Goal: Task Accomplishment & Management: Use online tool/utility

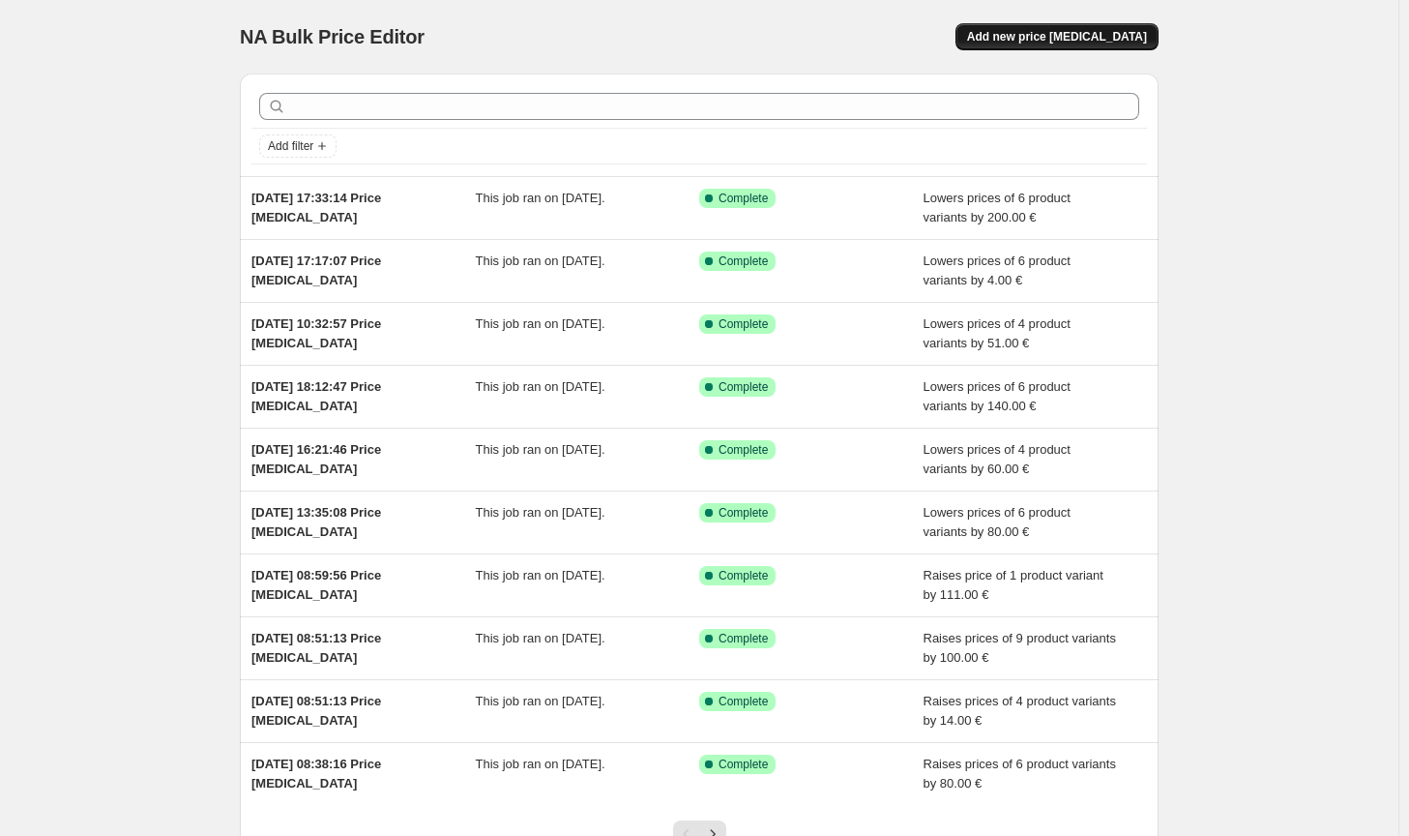
click at [1103, 34] on span "Add new price [MEDICAL_DATA]" at bounding box center [1057, 36] width 180 height 15
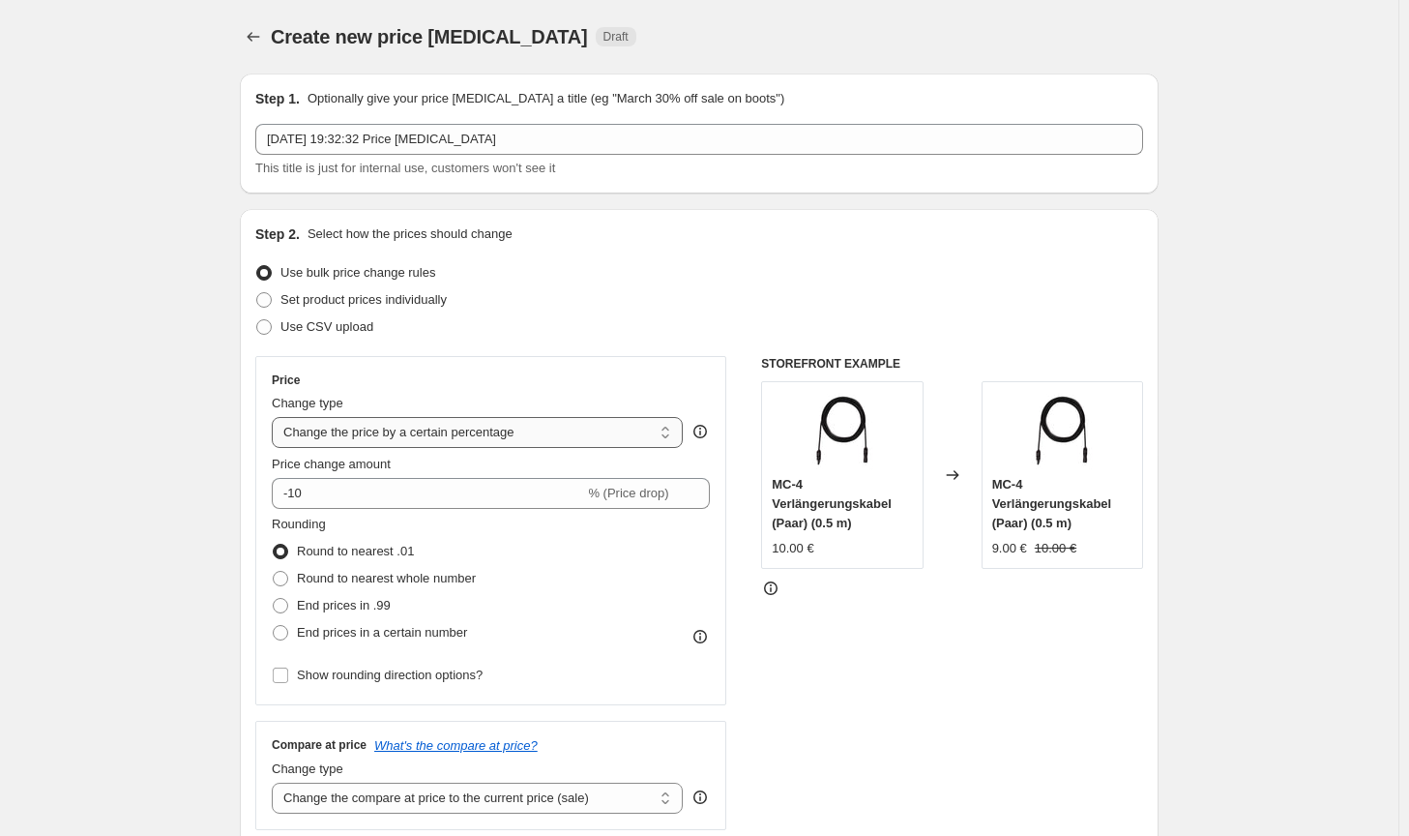
drag, startPoint x: 512, startPoint y: 432, endPoint x: 510, endPoint y: 444, distance: 11.8
click at [512, 432] on select "Change the price to a certain amount Change the price by a certain amount Chang…" at bounding box center [477, 432] width 411 height 31
select select "by"
click at [276, 417] on select "Change the price to a certain amount Change the price by a certain amount Chang…" at bounding box center [477, 432] width 411 height 31
type input "-10.00"
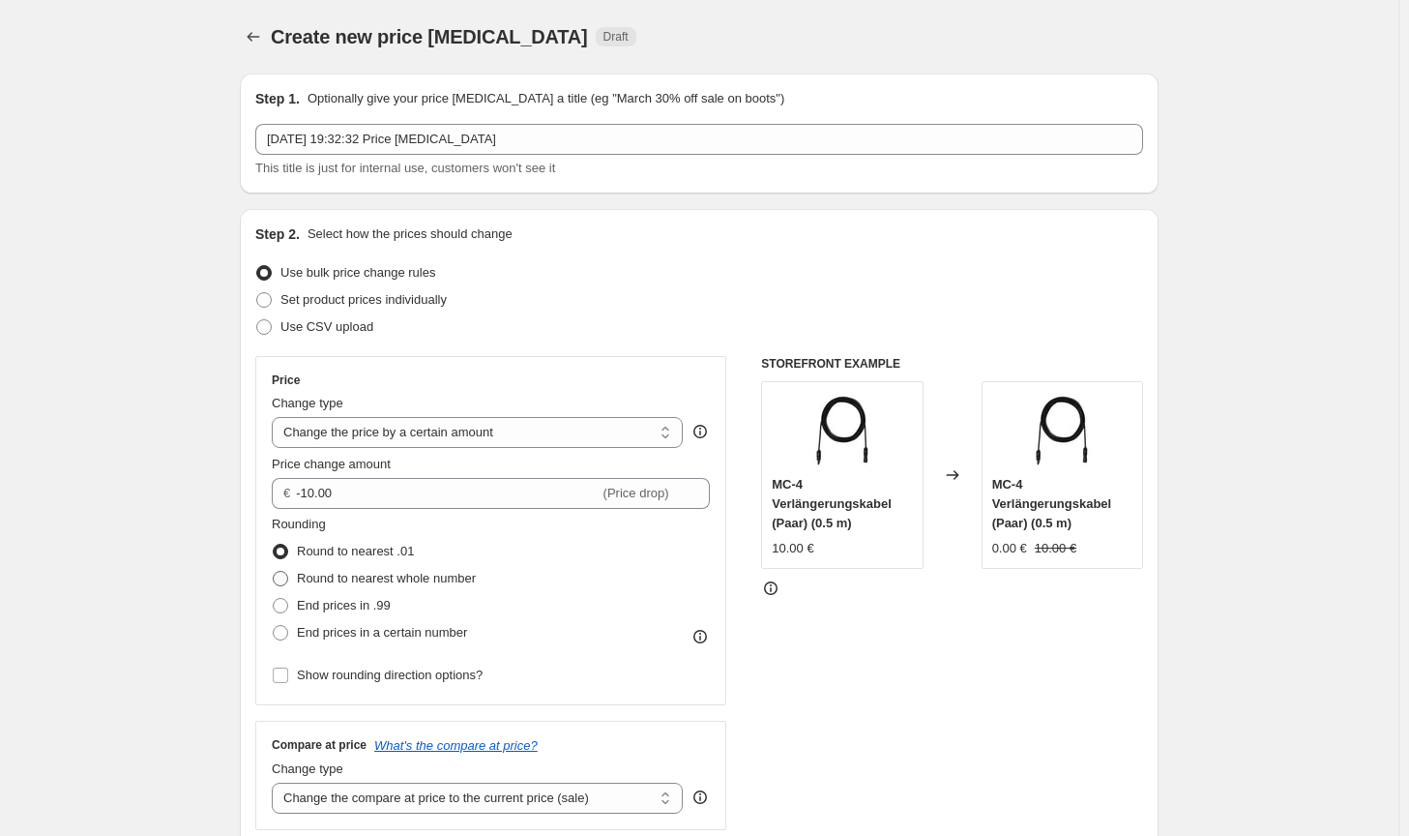
click at [432, 567] on label "Round to nearest whole number" at bounding box center [374, 578] width 204 height 27
click at [274, 571] on input "Round to nearest whole number" at bounding box center [273, 571] width 1 height 1
radio input "true"
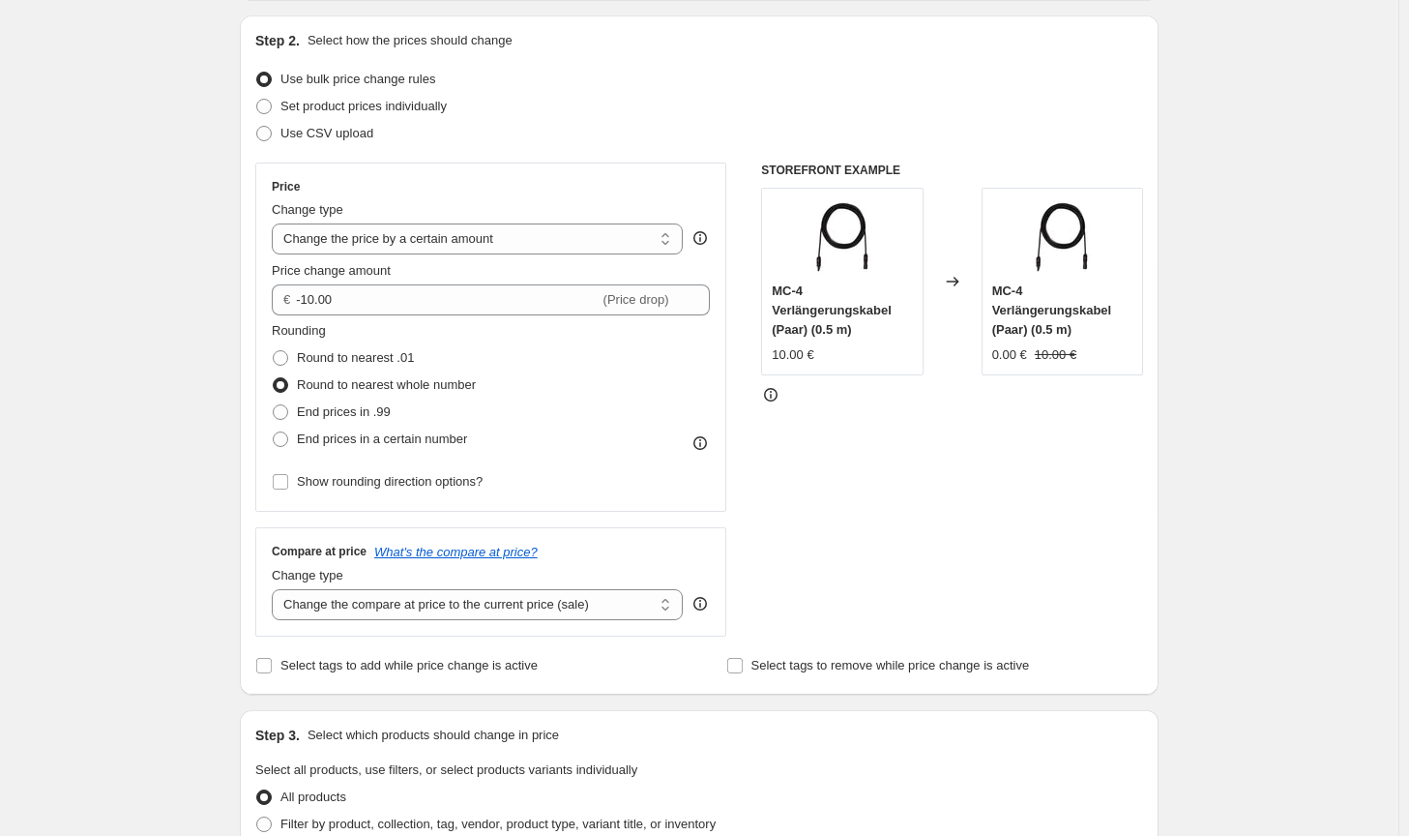
click at [547, 581] on div "Change type" at bounding box center [477, 575] width 411 height 19
click at [552, 609] on select "Change the compare at price to the current price (sale) Change the compare at p…" at bounding box center [477, 604] width 411 height 31
select select "no_change"
click at [276, 589] on select "Change the compare at price to the current price (sale) Change the compare at p…" at bounding box center [477, 604] width 411 height 31
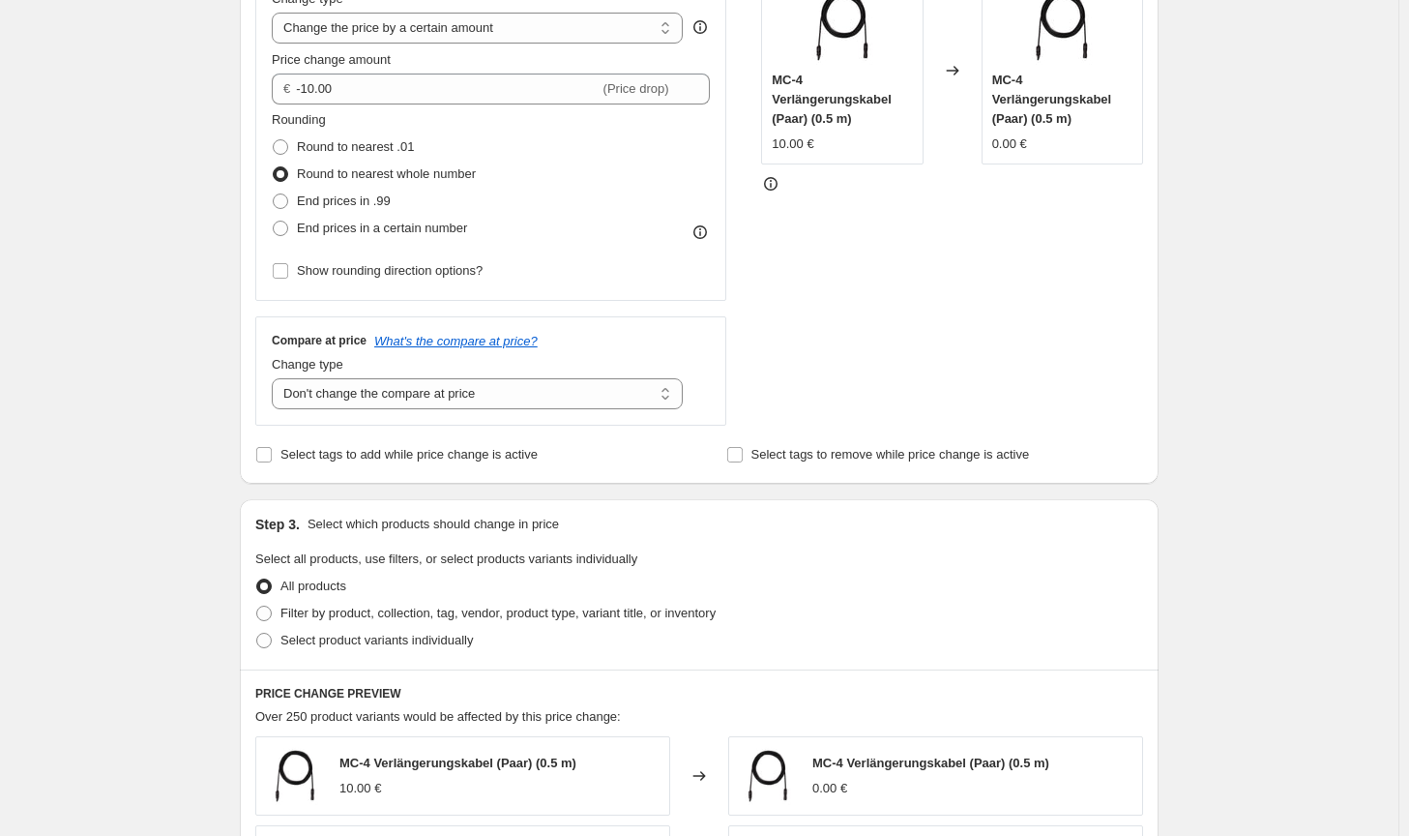
scroll to position [484, 0]
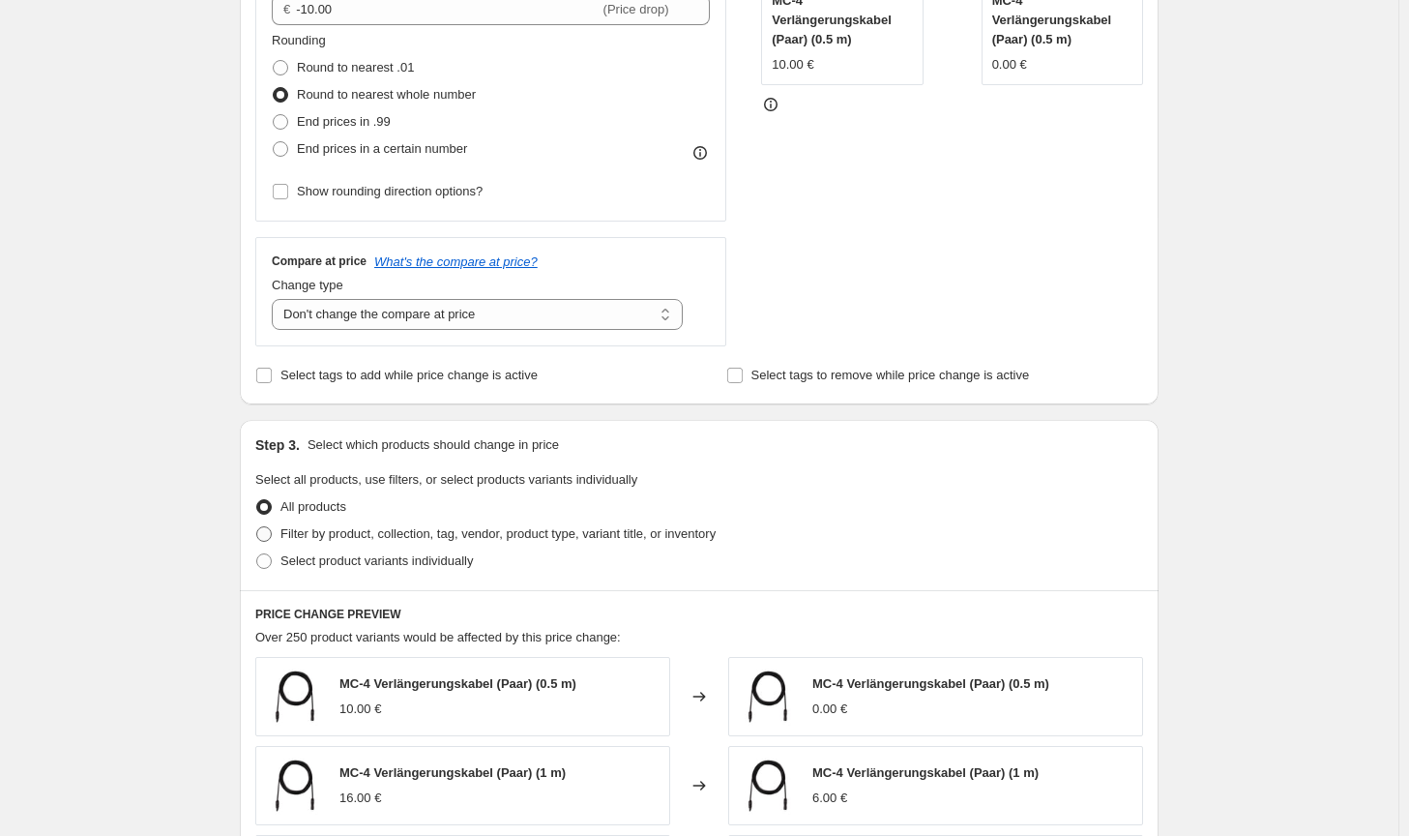
click at [529, 527] on span "Filter by product, collection, tag, vendor, product type, variant title, or inv…" at bounding box center [497, 533] width 435 height 15
click at [257, 527] on input "Filter by product, collection, tag, vendor, product type, variant title, or inv…" at bounding box center [256, 526] width 1 height 1
radio input "true"
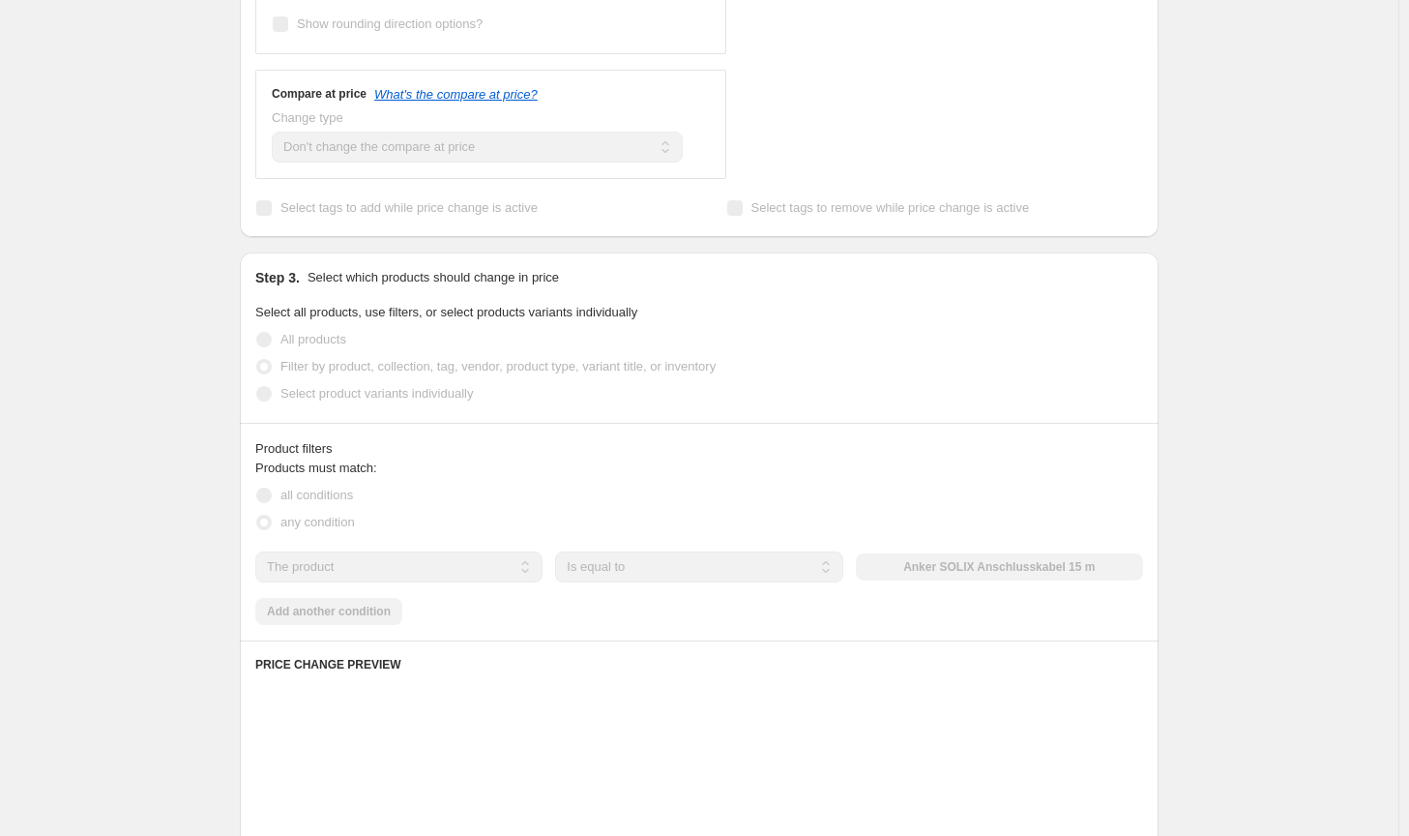
scroll to position [677, 0]
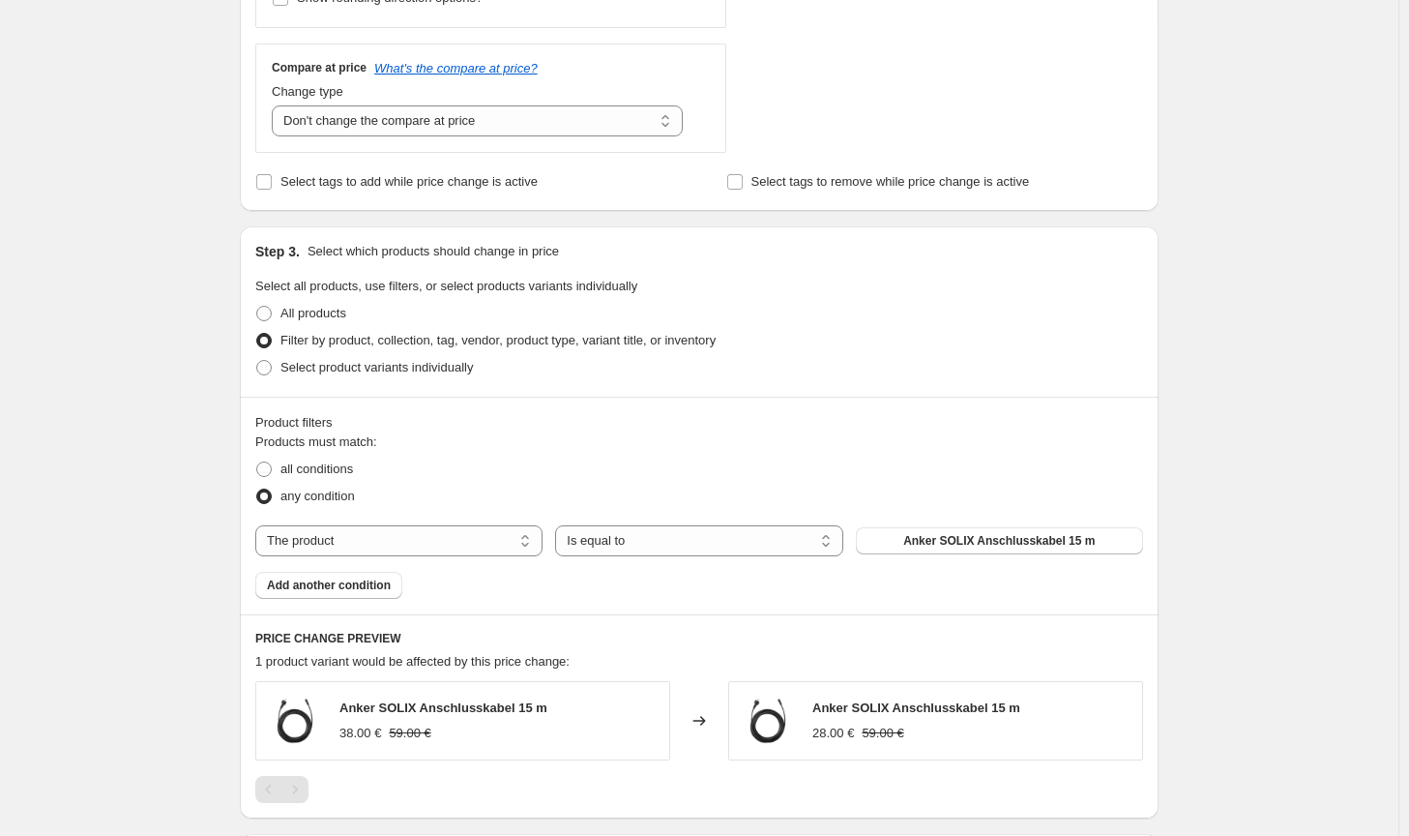
click at [1005, 568] on div "Products must match: all conditions any condition The product The product's col…" at bounding box center [699, 515] width 888 height 166
click at [1014, 548] on span "Anker SOLIX Anschlusskabel 15 m" at bounding box center [998, 540] width 191 height 15
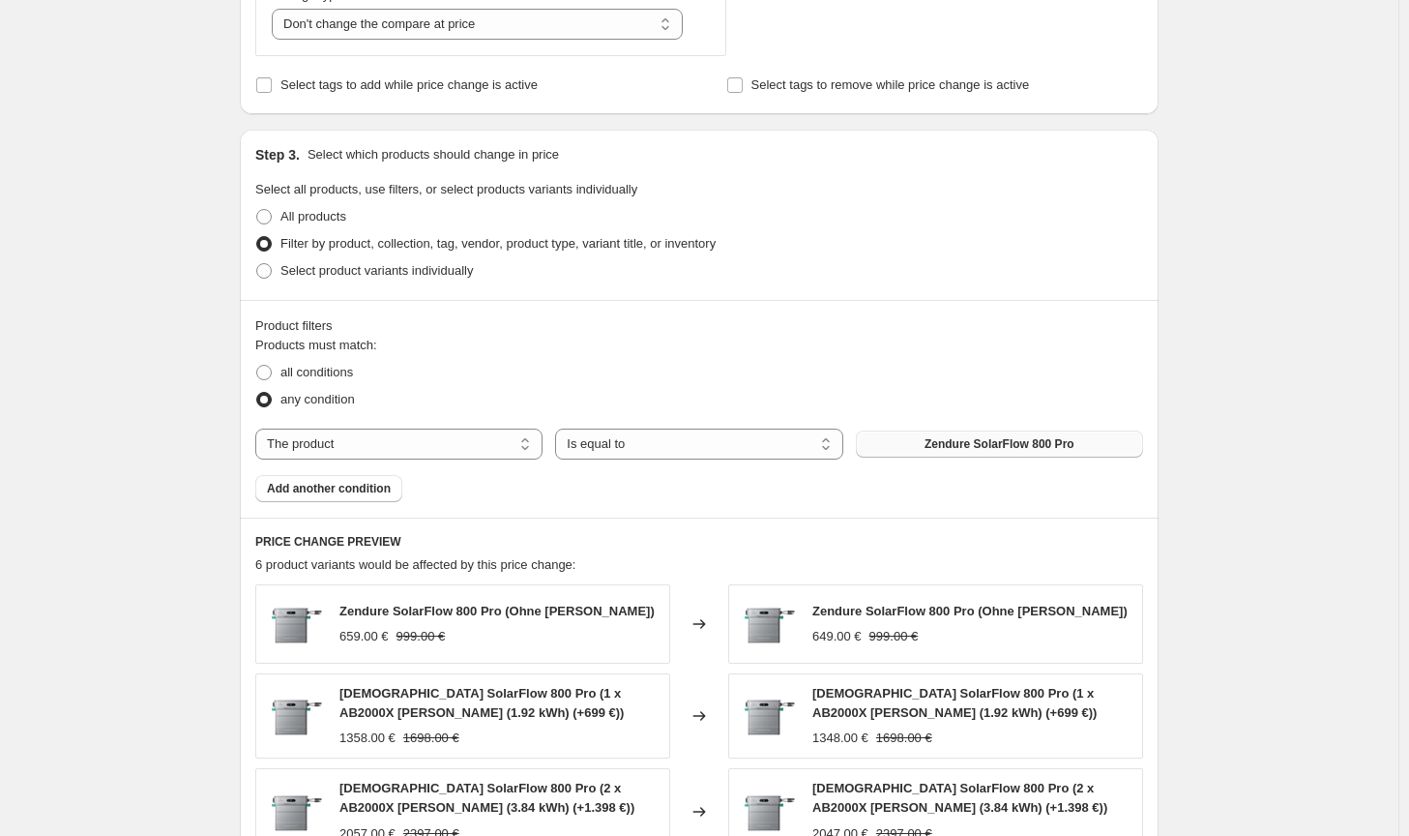
scroll to position [0, 0]
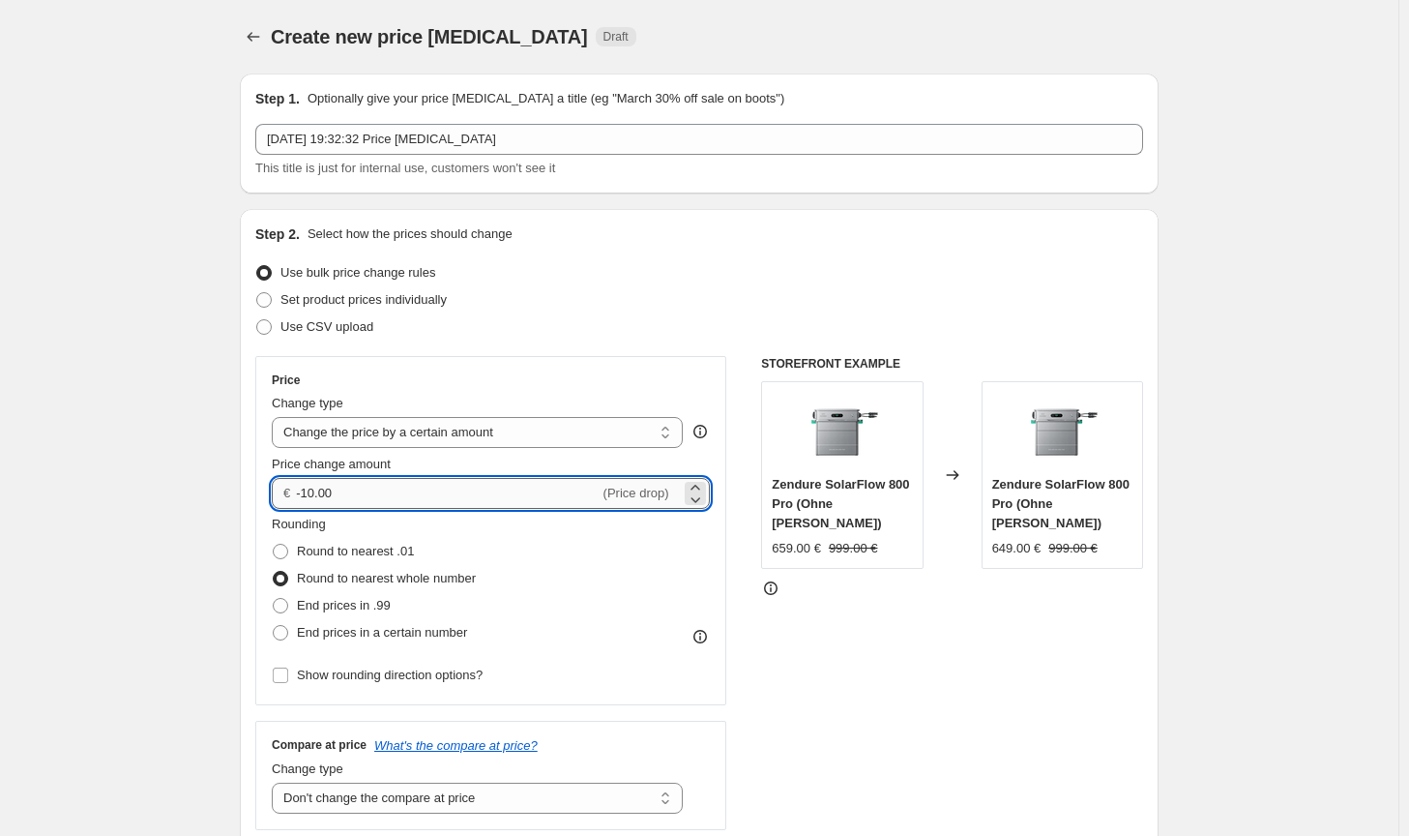
drag, startPoint x: 318, startPoint y: 489, endPoint x: 308, endPoint y: 486, distance: 11.0
click at [308, 486] on input "-10.00" at bounding box center [447, 493] width 303 height 31
click at [865, 683] on div "STOREFRONT EXAMPLE Zendure SolarFlow 800 Pro (Ohne [PERSON_NAME]) 659.00 € 999.…" at bounding box center [952, 593] width 382 height 474
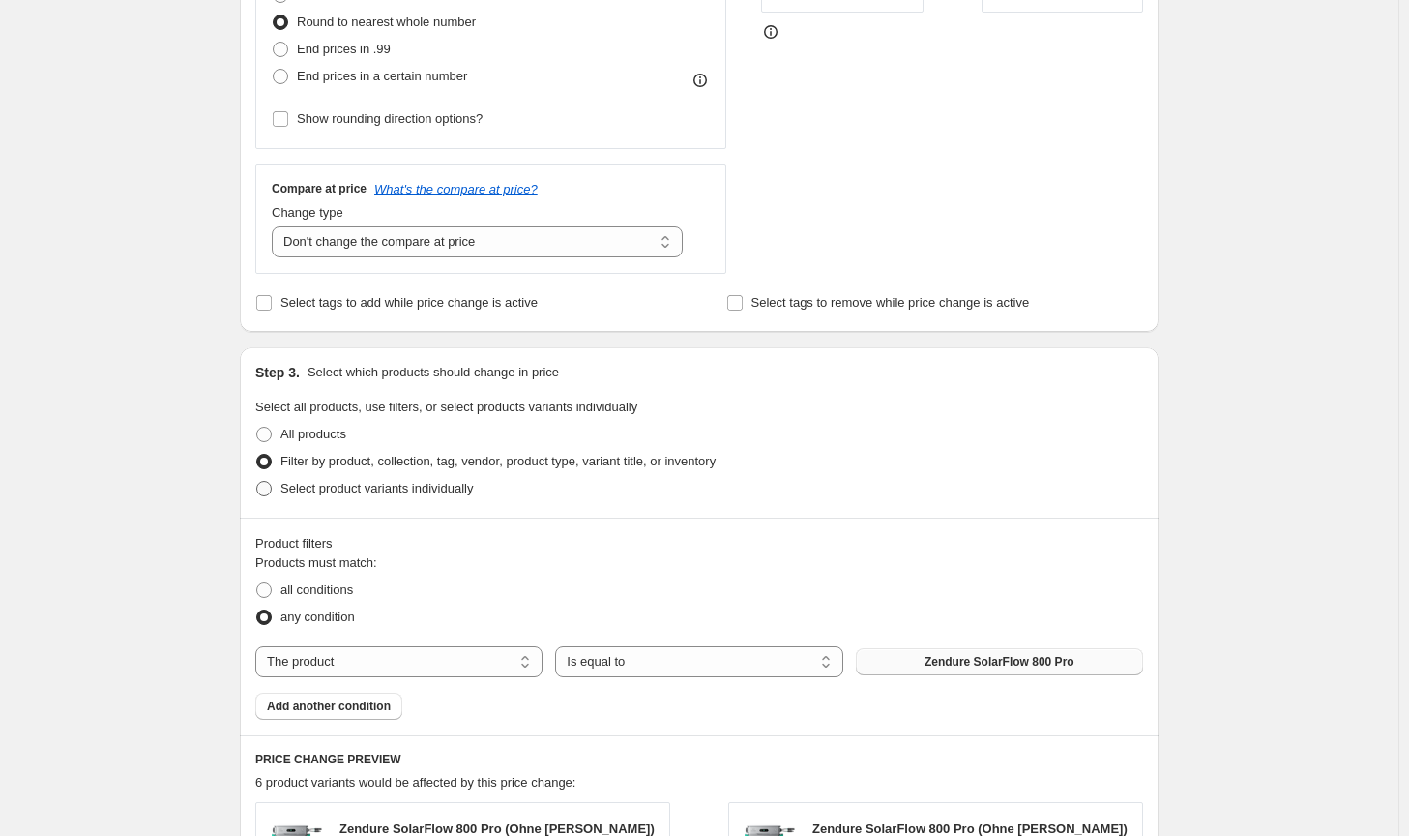
scroll to position [371, 0]
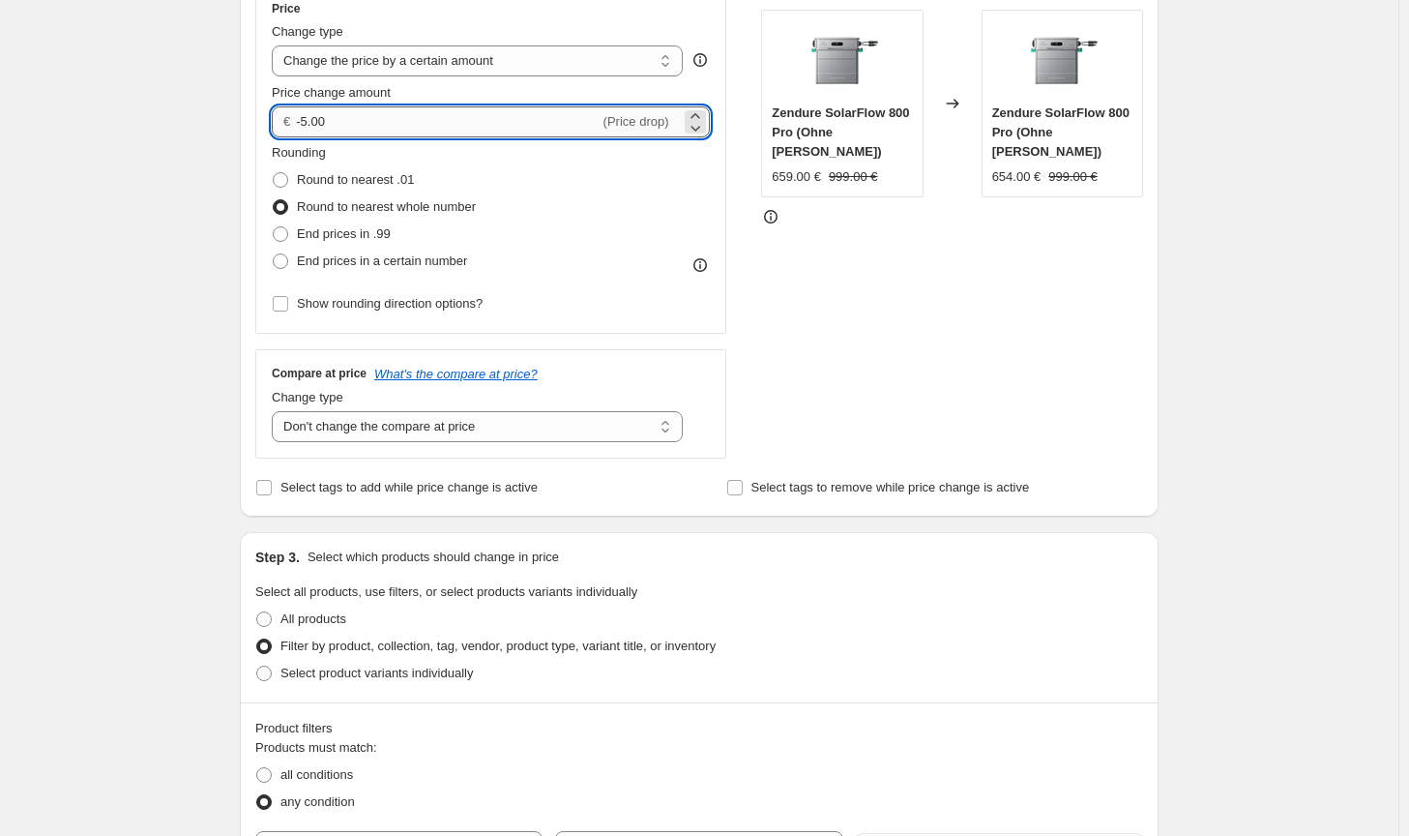
click at [310, 127] on input "-5.00" at bounding box center [447, 121] width 303 height 31
type input "-4.00"
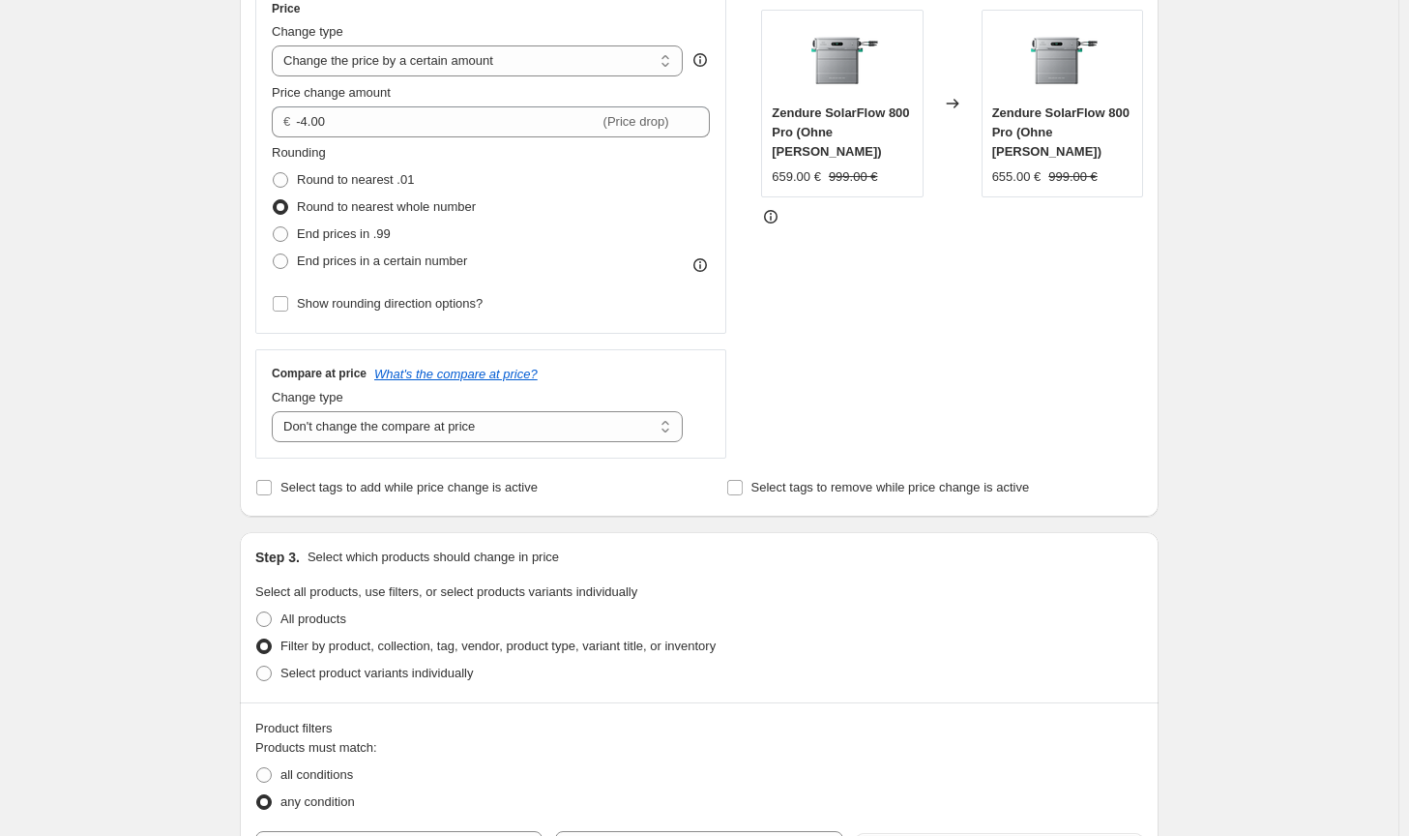
click at [992, 367] on div "STOREFRONT EXAMPLE Zendure SolarFlow 800 Pro (Ohne [PERSON_NAME]) 659.00 € 999.…" at bounding box center [952, 222] width 382 height 474
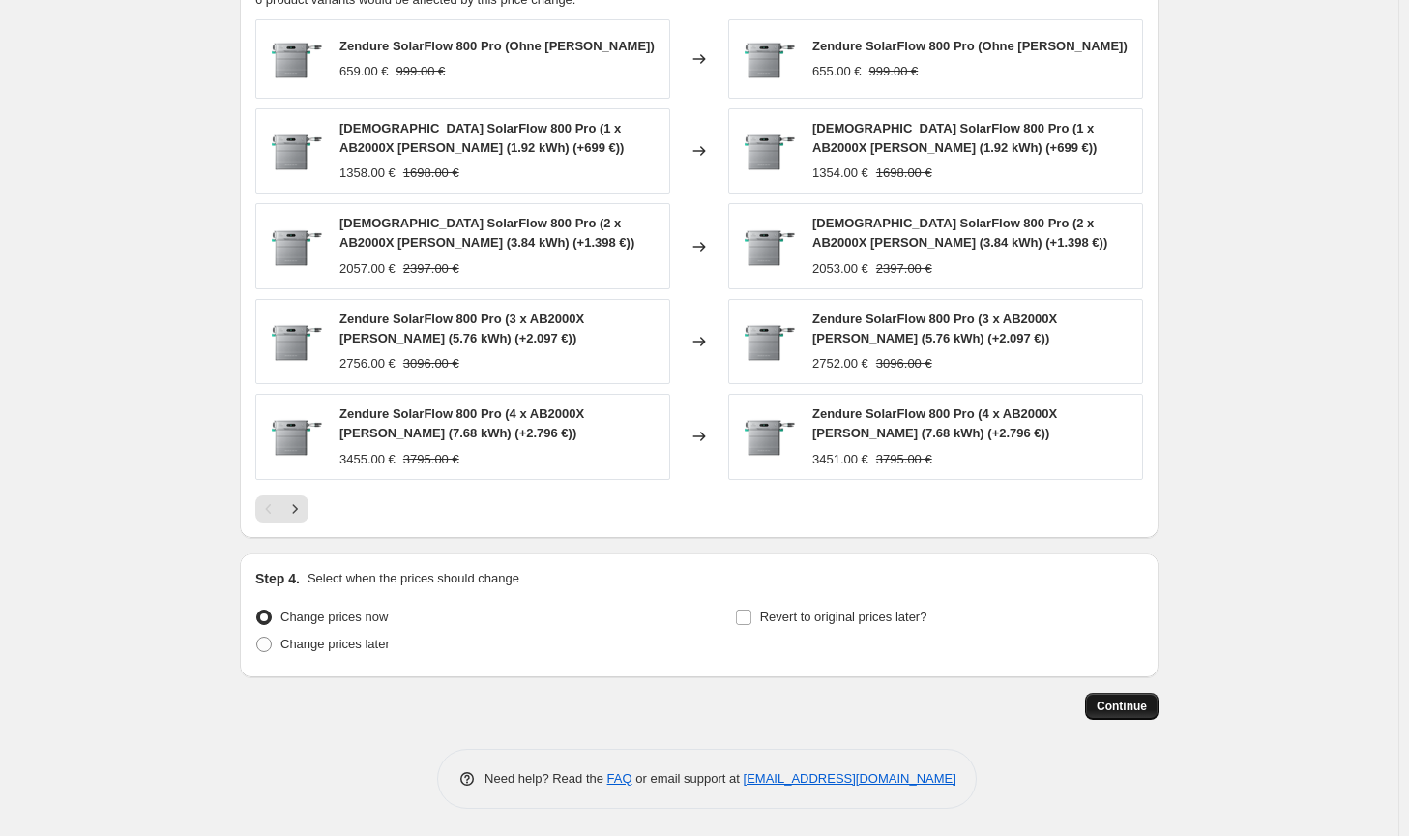
click at [1108, 708] on span "Continue" at bounding box center [1122, 705] width 50 height 15
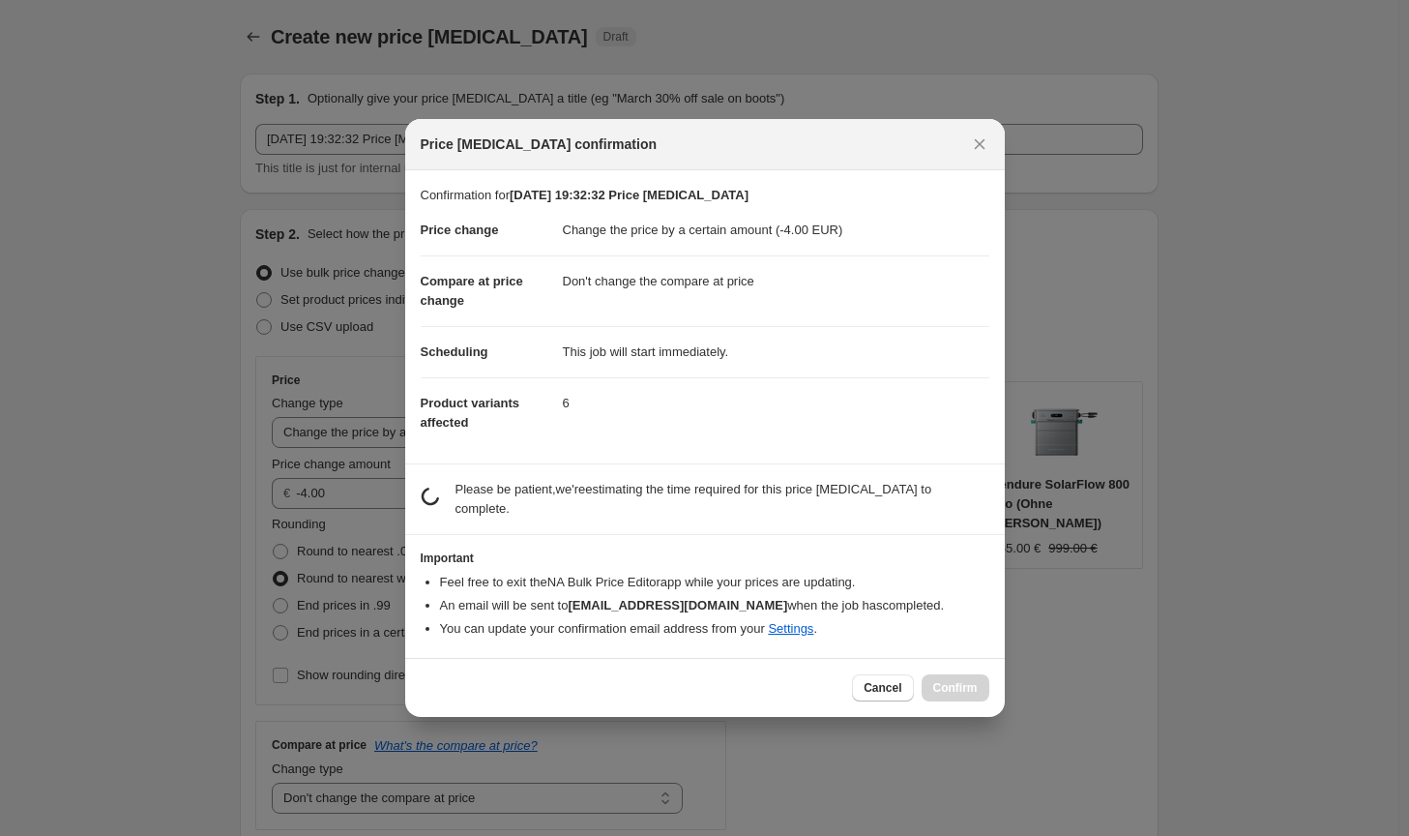
scroll to position [0, 0]
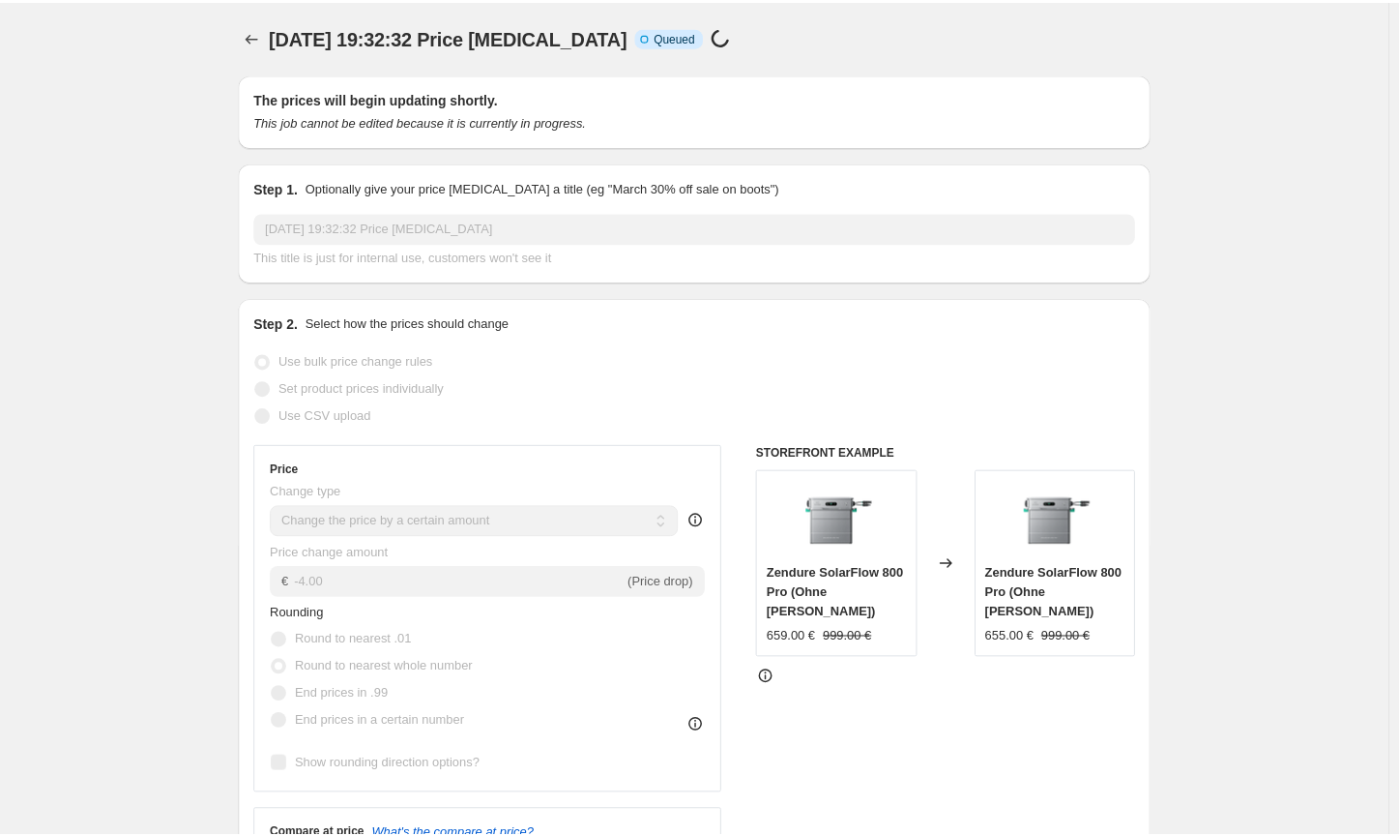
scroll to position [1339, 0]
